Goal: Find specific page/section: Find specific page/section

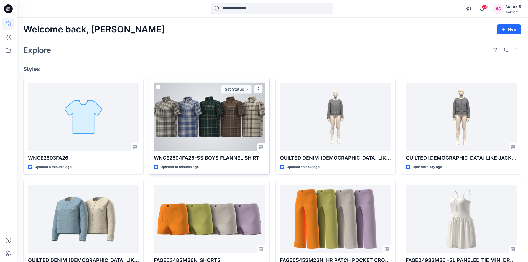
click at [217, 121] on div at bounding box center [209, 117] width 111 height 68
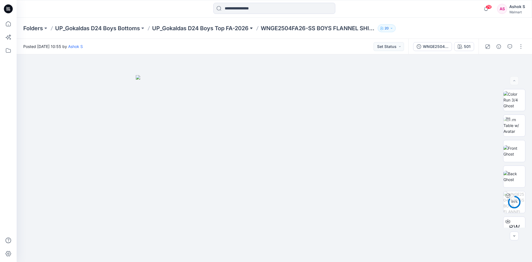
click at [254, 28] on button at bounding box center [252, 28] width 6 height 8
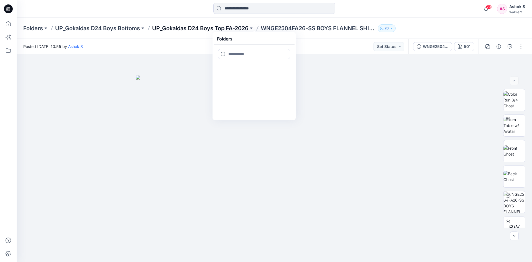
click at [197, 28] on p "UP_Gokaldas D24 Boys Top FA-2026" at bounding box center [200, 28] width 96 height 8
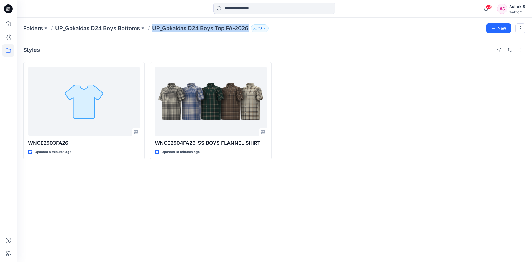
drag, startPoint x: 153, startPoint y: 29, endPoint x: 251, endPoint y: 31, distance: 97.5
click at [249, 31] on p "UP_Gokaldas D24 Boys Top FA-2026" at bounding box center [200, 28] width 96 height 8
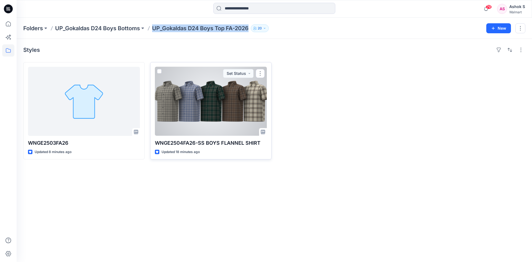
copy p "UP_Gokaldas D24 Boys Top FA-2026"
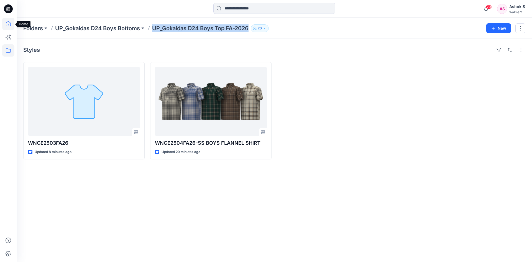
click at [6, 24] on icon at bounding box center [8, 24] width 12 height 12
